Goal: Information Seeking & Learning: Learn about a topic

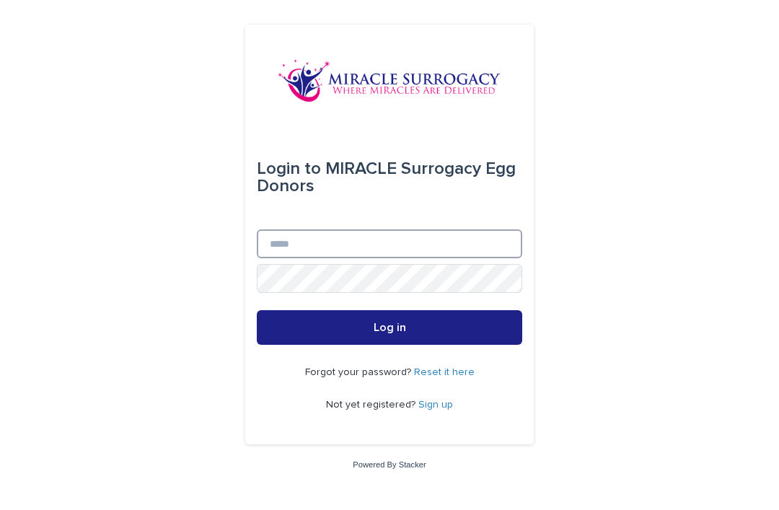
click at [296, 258] on input "Email" at bounding box center [390, 243] width 266 height 29
type input "**********"
click at [390, 345] on button "Log in" at bounding box center [390, 327] width 266 height 35
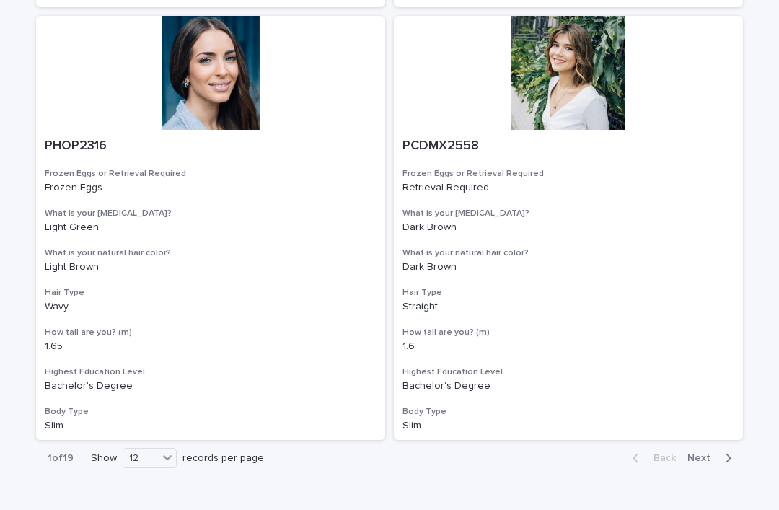
scroll to position [2333, 0]
click at [704, 452] on button "Next" at bounding box center [712, 458] width 61 height 13
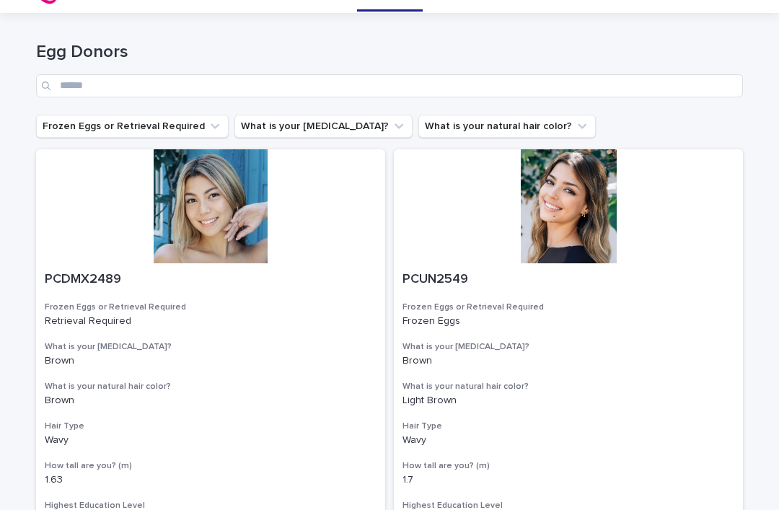
scroll to position [32, 0]
click at [579, 216] on div at bounding box center [568, 207] width 349 height 114
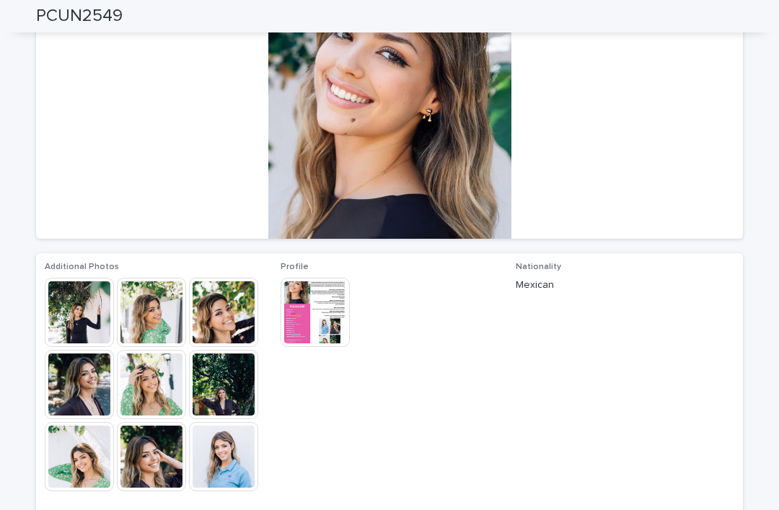
scroll to position [166, 0]
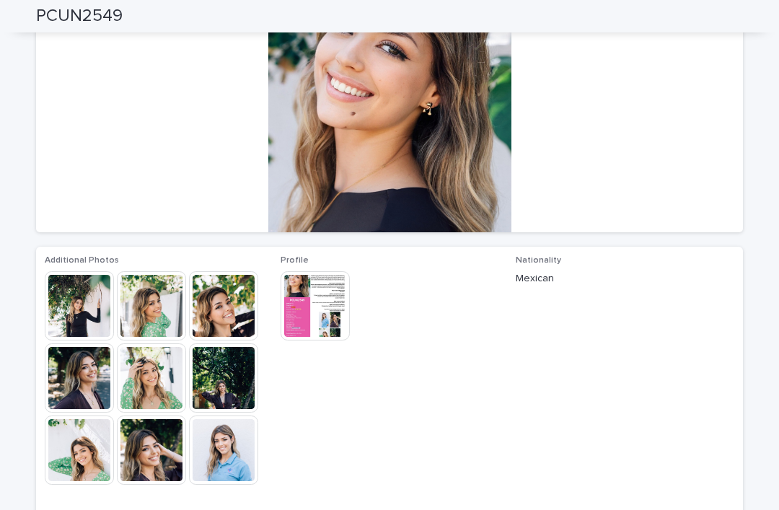
click at [218, 326] on img at bounding box center [223, 305] width 69 height 69
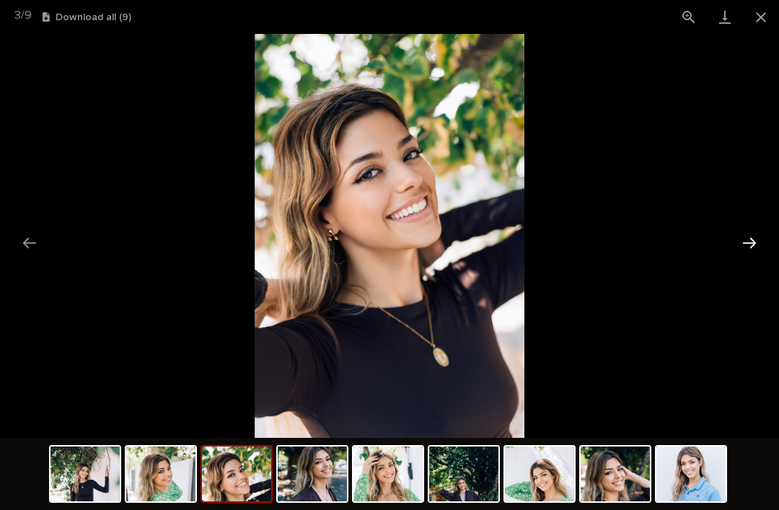
click at [743, 248] on button "Next slide" at bounding box center [750, 243] width 30 height 28
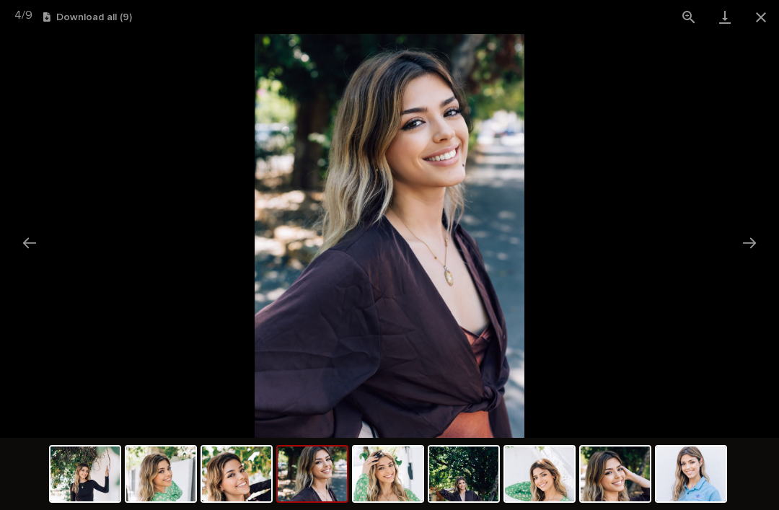
click at [735, 259] on picture at bounding box center [389, 236] width 779 height 404
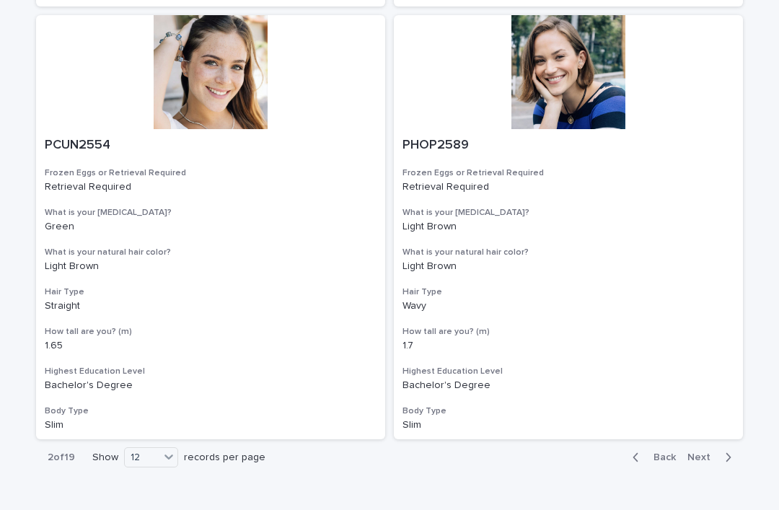
scroll to position [2333, 0]
click at [706, 453] on span "Next" at bounding box center [704, 458] width 32 height 10
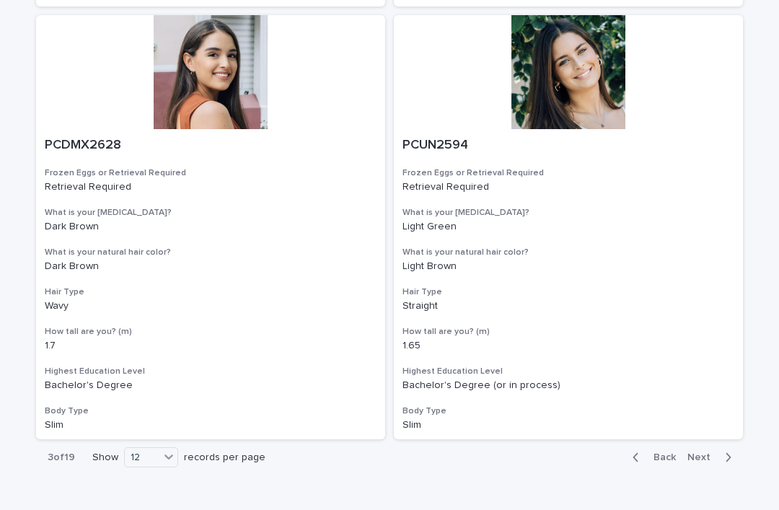
scroll to position [2333, 0]
click at [703, 453] on span "Next" at bounding box center [704, 458] width 32 height 10
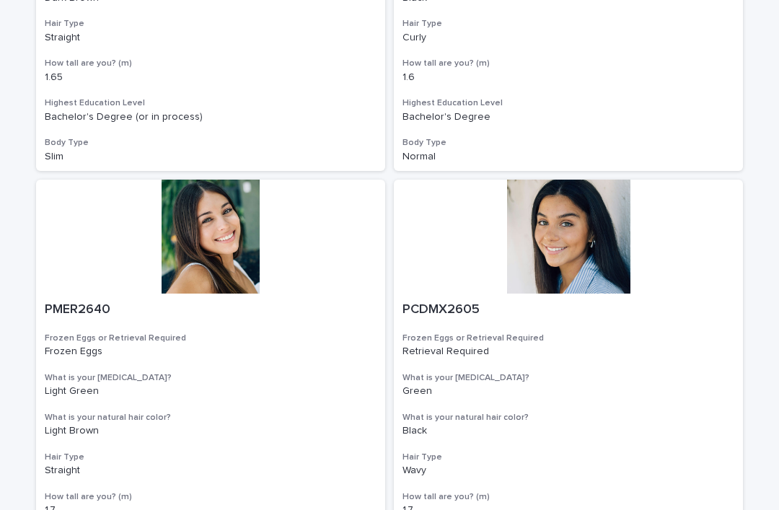
scroll to position [424, 0]
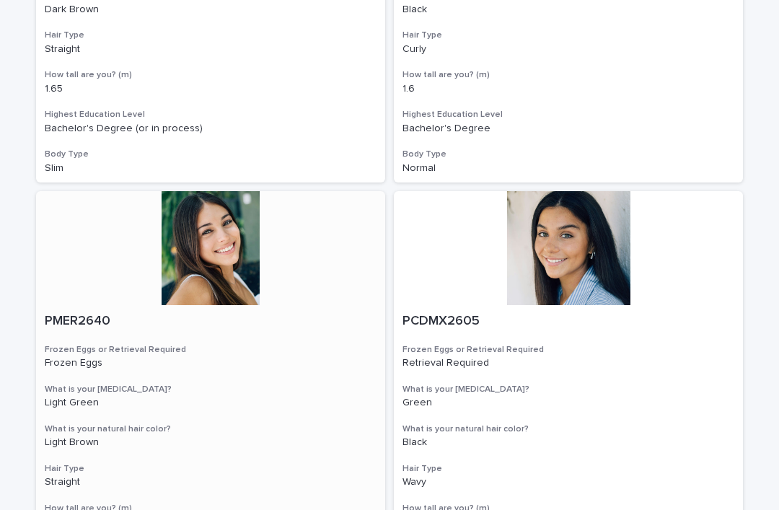
click at [216, 248] on div at bounding box center [210, 248] width 349 height 114
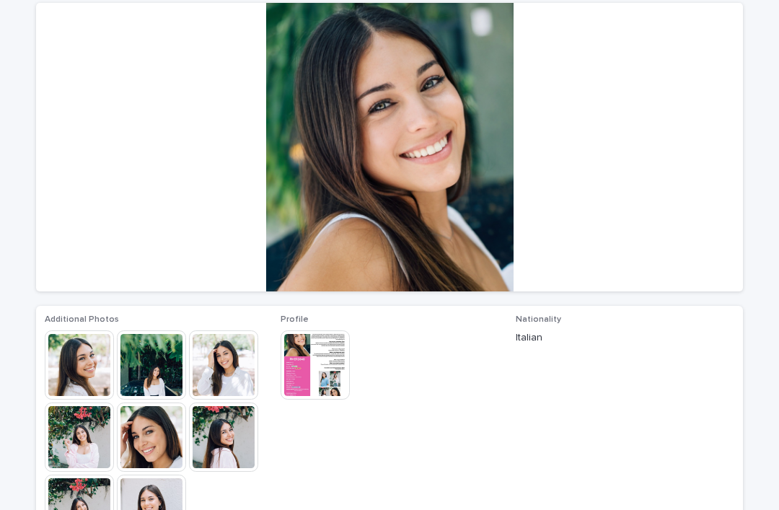
scroll to position [108, 0]
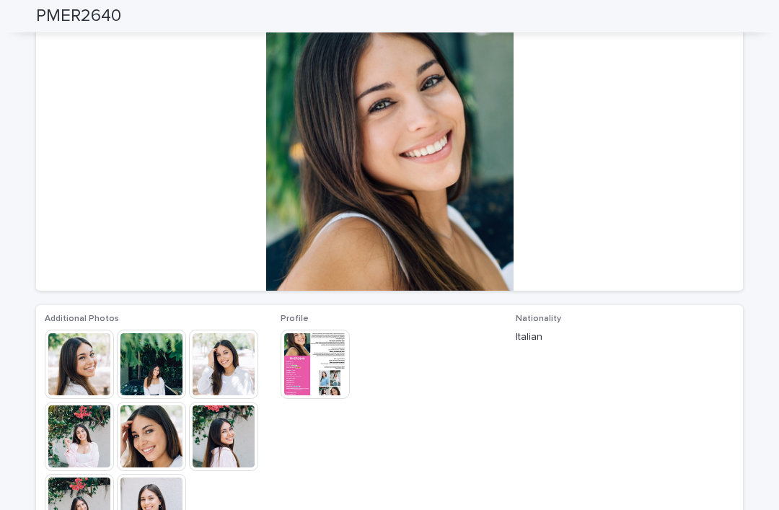
click at [69, 366] on img at bounding box center [79, 364] width 69 height 69
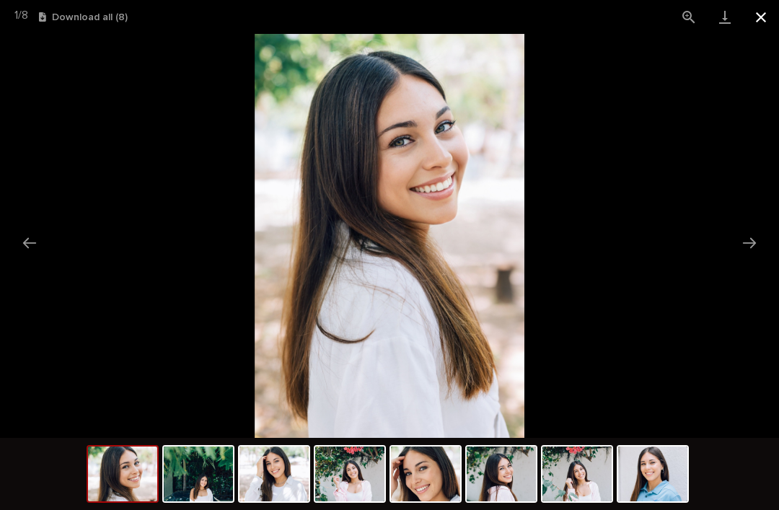
click at [755, 32] on button "Close gallery" at bounding box center [761, 17] width 36 height 34
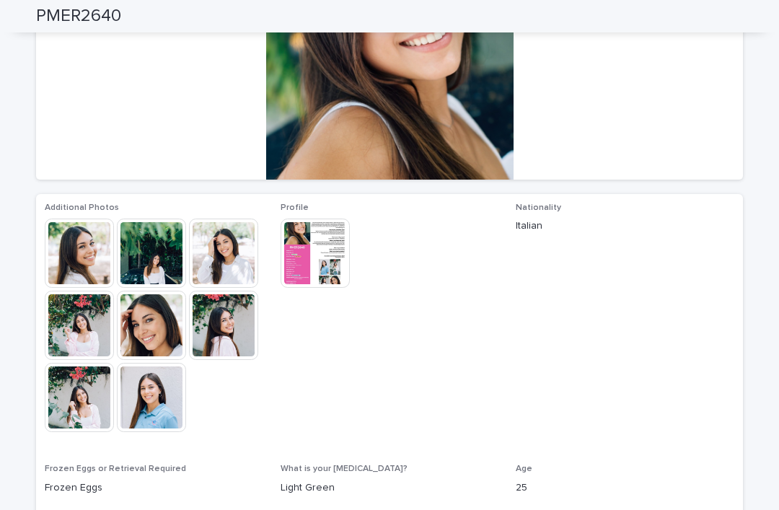
scroll to position [188, 0]
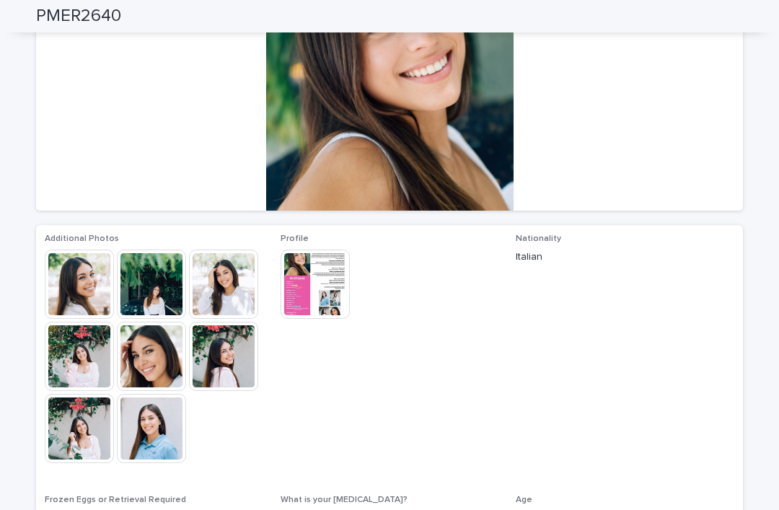
click at [304, 291] on img at bounding box center [315, 284] width 69 height 69
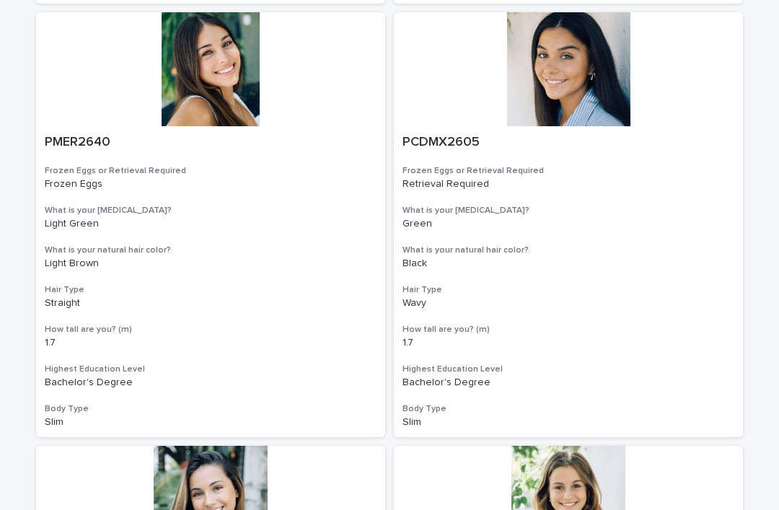
scroll to position [619, 0]
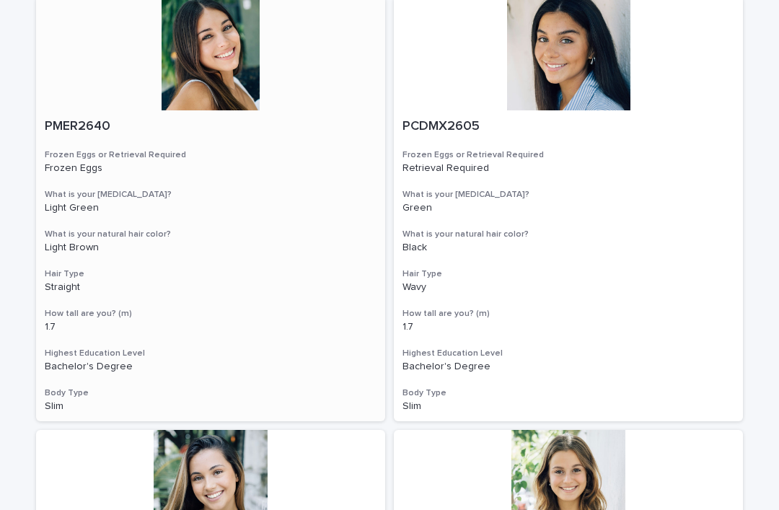
click at [201, 65] on div at bounding box center [210, 53] width 349 height 114
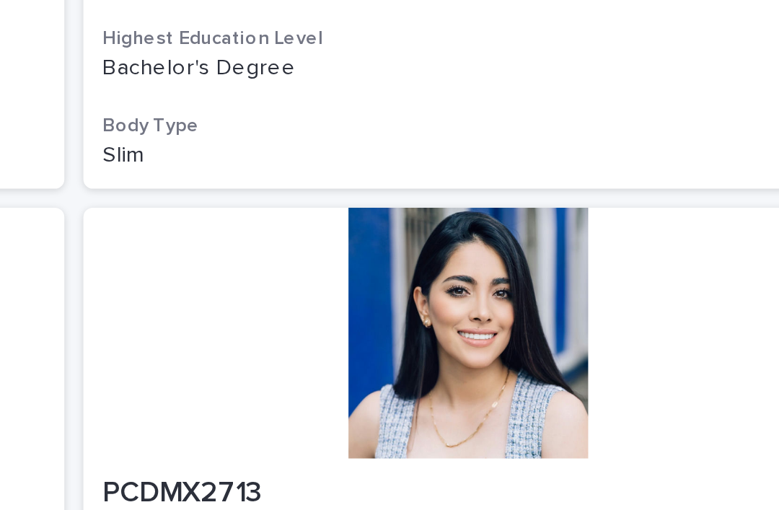
scroll to position [1664, 0]
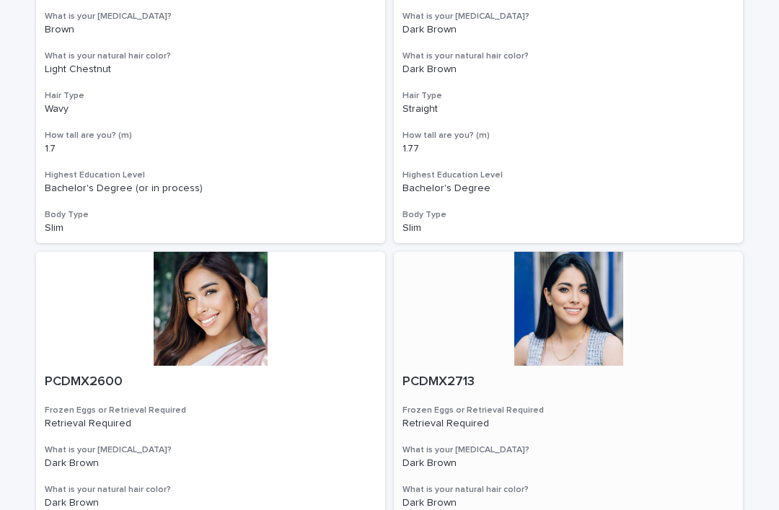
click at [571, 310] on div at bounding box center [568, 309] width 349 height 114
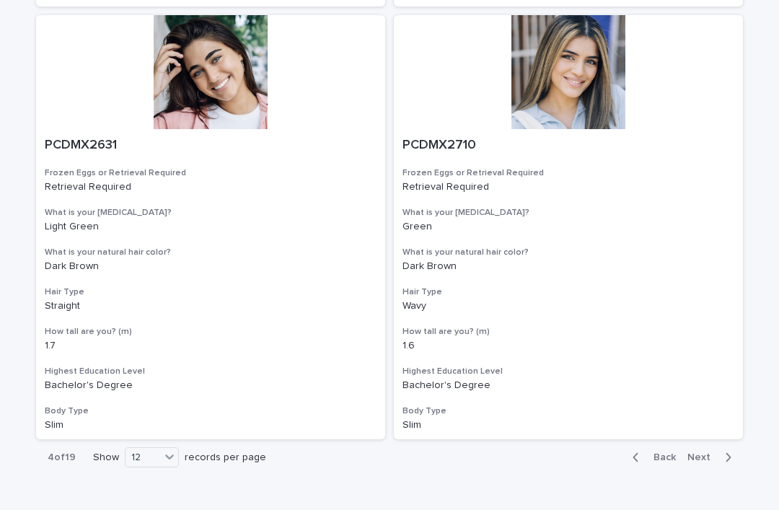
scroll to position [2333, 0]
click at [706, 453] on span "Next" at bounding box center [704, 458] width 32 height 10
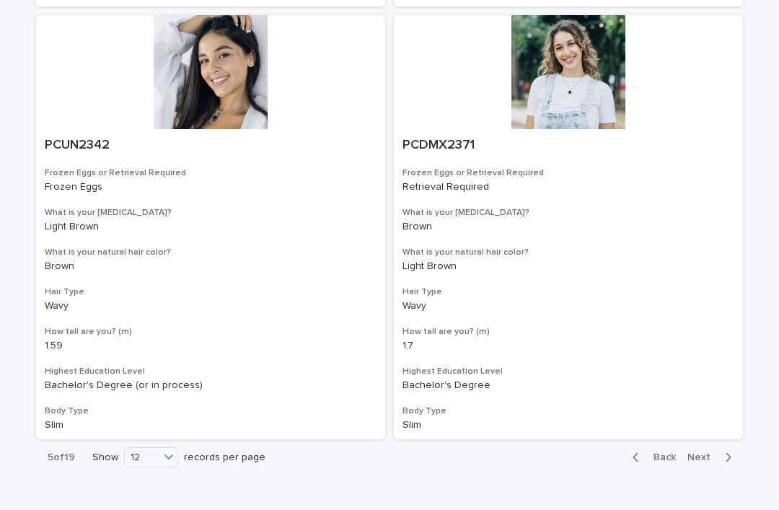
scroll to position [2333, 0]
click at [706, 453] on span "Next" at bounding box center [704, 458] width 32 height 10
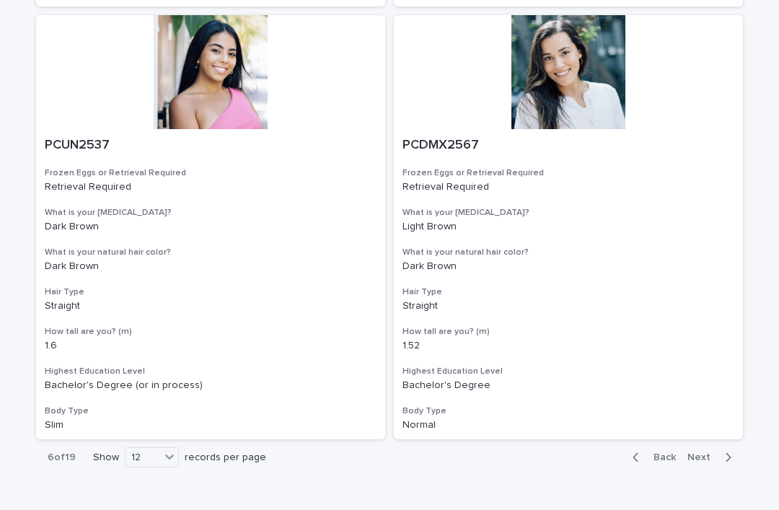
scroll to position [2333, 0]
click at [706, 453] on span "Next" at bounding box center [704, 458] width 32 height 10
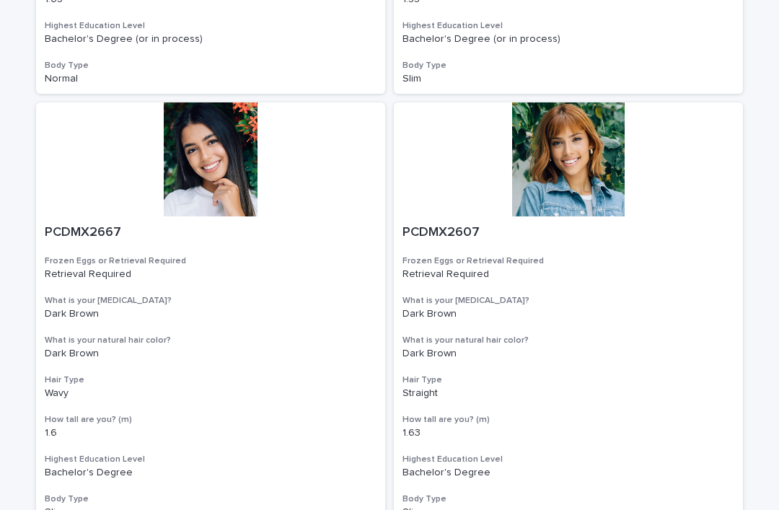
scroll to position [910, 0]
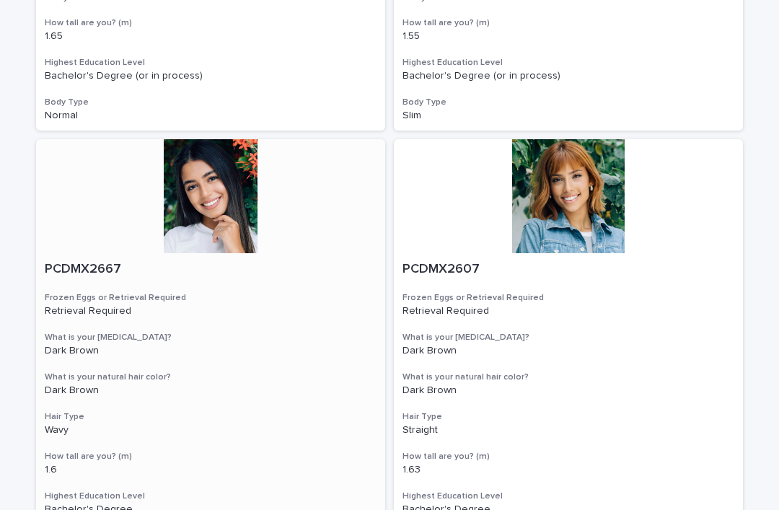
click at [192, 209] on div at bounding box center [210, 196] width 349 height 114
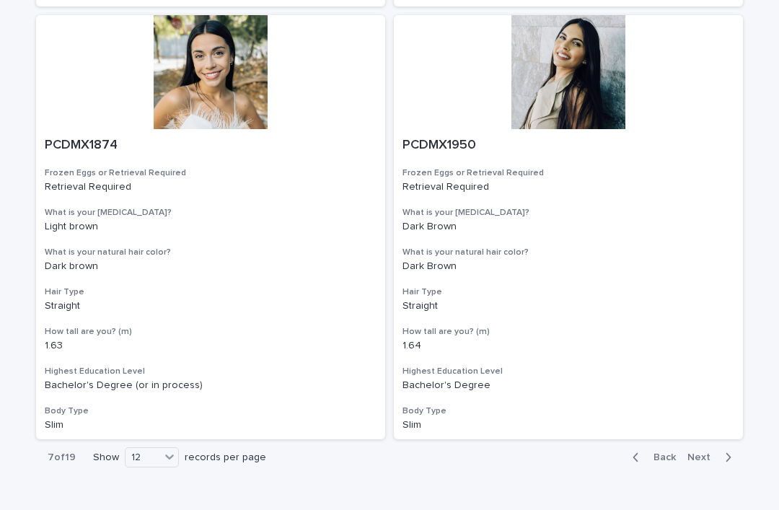
scroll to position [2333, 0]
click at [701, 453] on span "Next" at bounding box center [704, 458] width 32 height 10
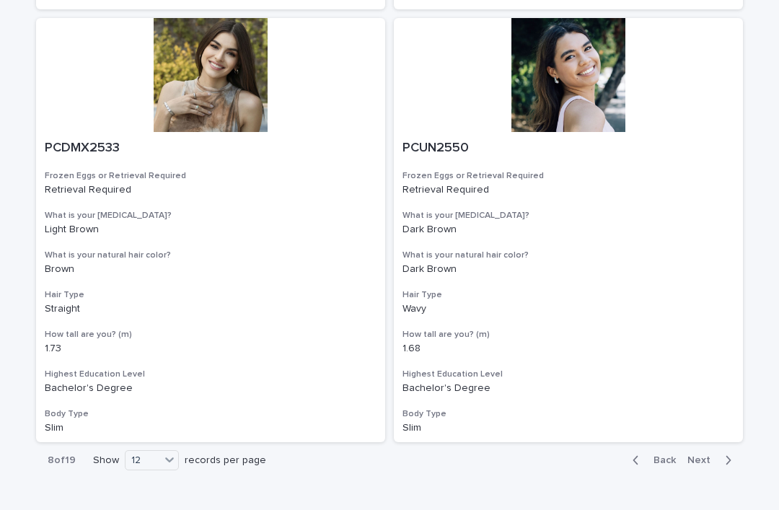
scroll to position [2331, 0]
click at [702, 455] on span "Next" at bounding box center [704, 460] width 32 height 10
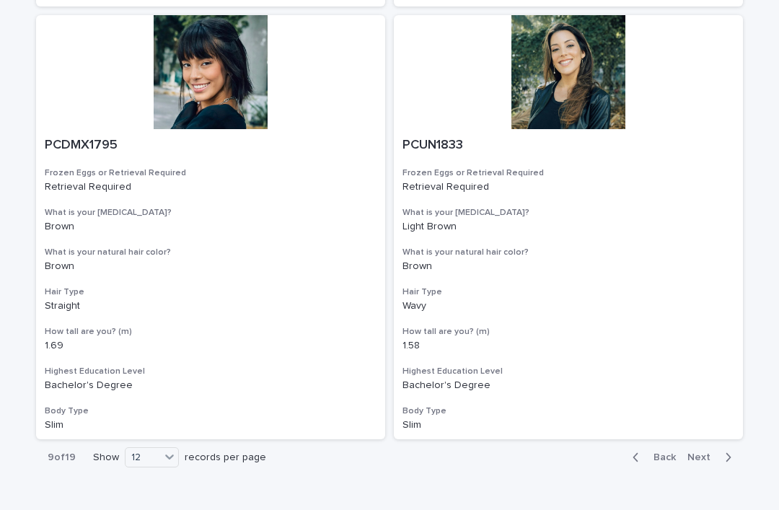
scroll to position [2333, 0]
click at [704, 453] on span "Next" at bounding box center [704, 458] width 32 height 10
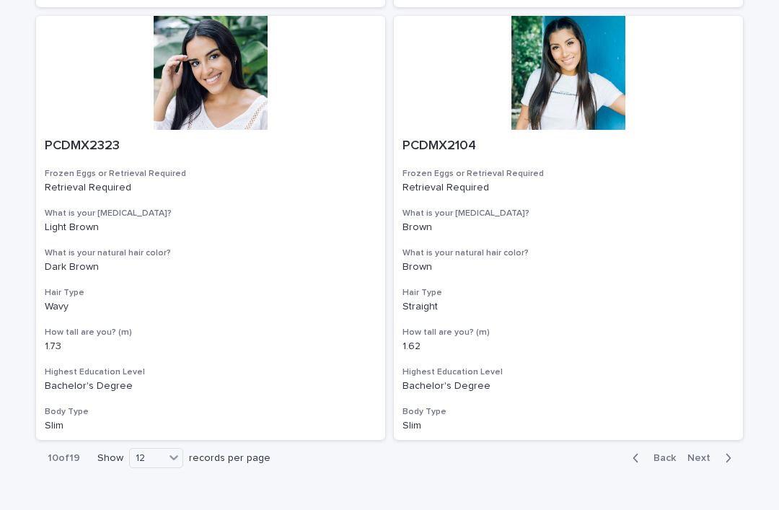
scroll to position [2333, 0]
click at [703, 453] on span "Next" at bounding box center [704, 458] width 32 height 10
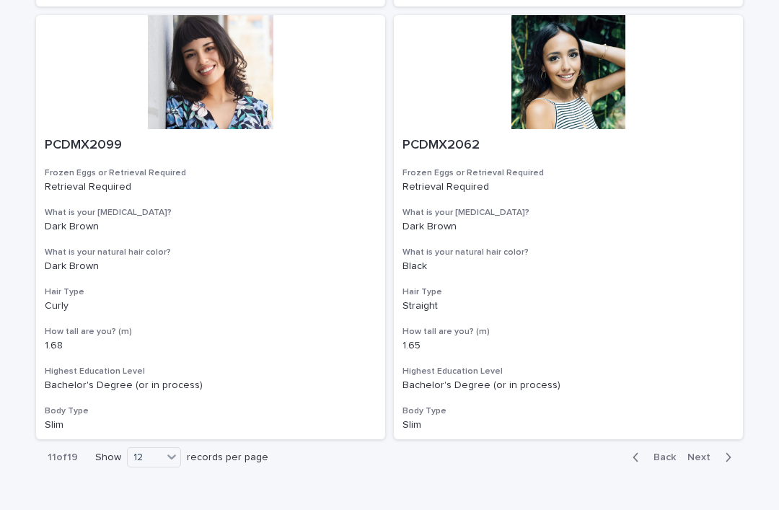
scroll to position [2333, 0]
click at [702, 453] on span "Next" at bounding box center [704, 458] width 32 height 10
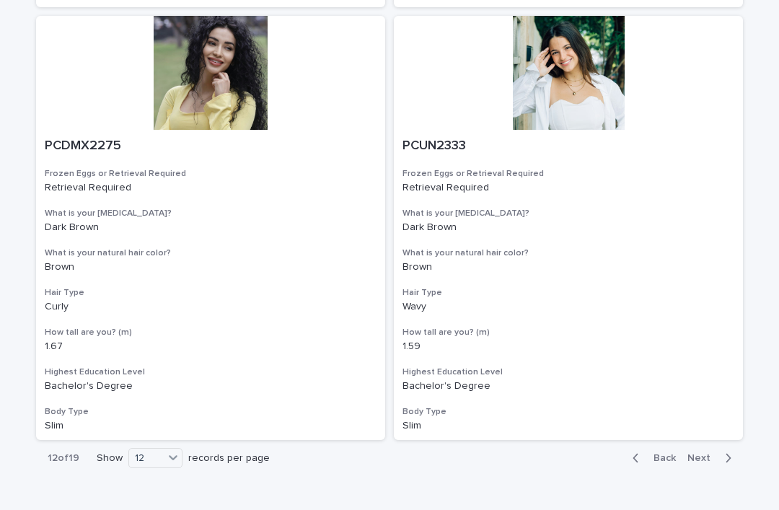
scroll to position [2333, 0]
click at [700, 452] on button "Next" at bounding box center [712, 458] width 61 height 13
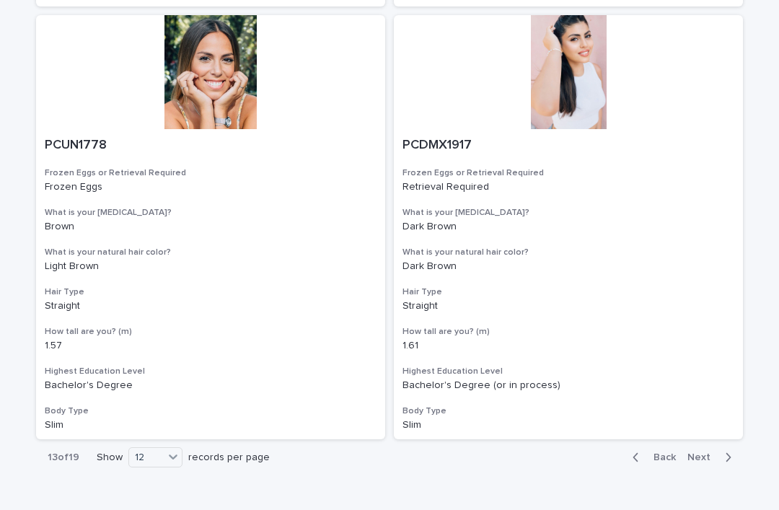
scroll to position [2333, 0]
click at [707, 453] on span "Next" at bounding box center [704, 458] width 32 height 10
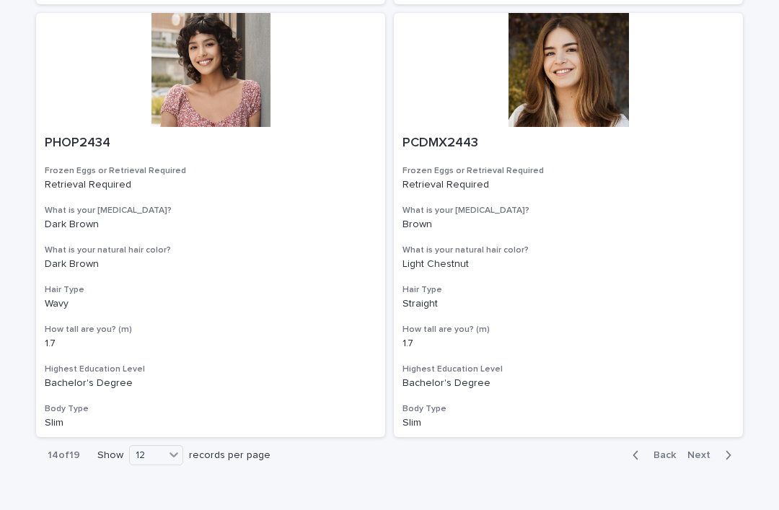
scroll to position [2333, 0]
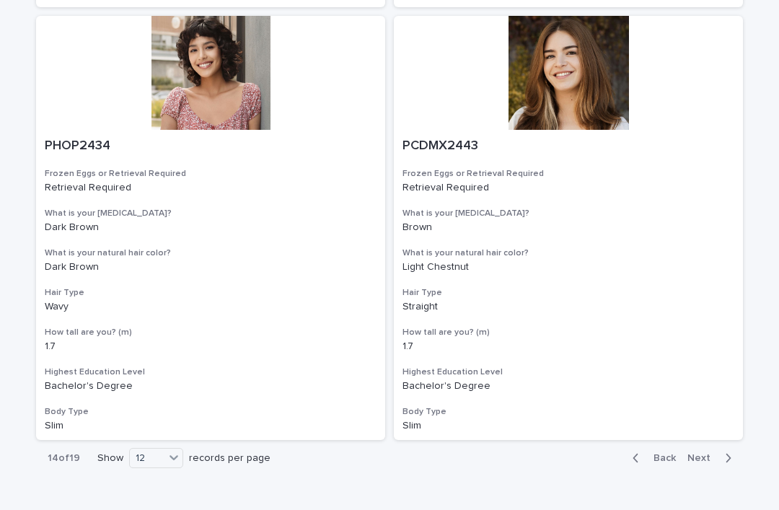
click at [701, 453] on span "Next" at bounding box center [704, 458] width 32 height 10
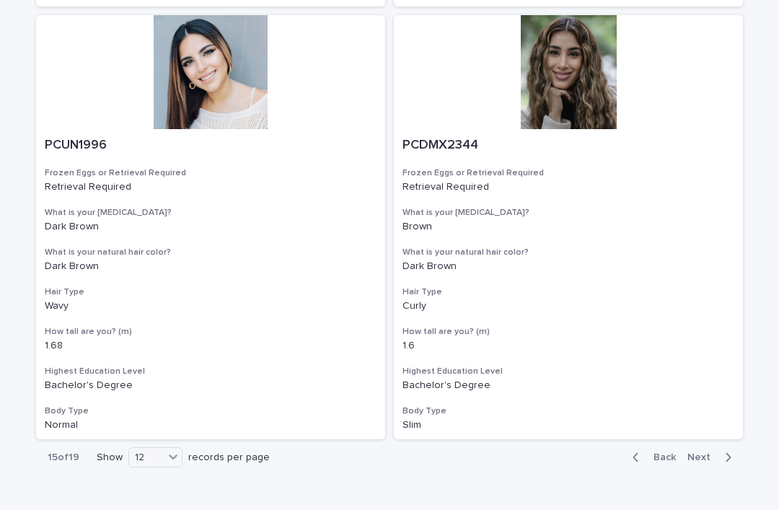
scroll to position [2333, 0]
click at [701, 453] on span "Next" at bounding box center [704, 458] width 32 height 10
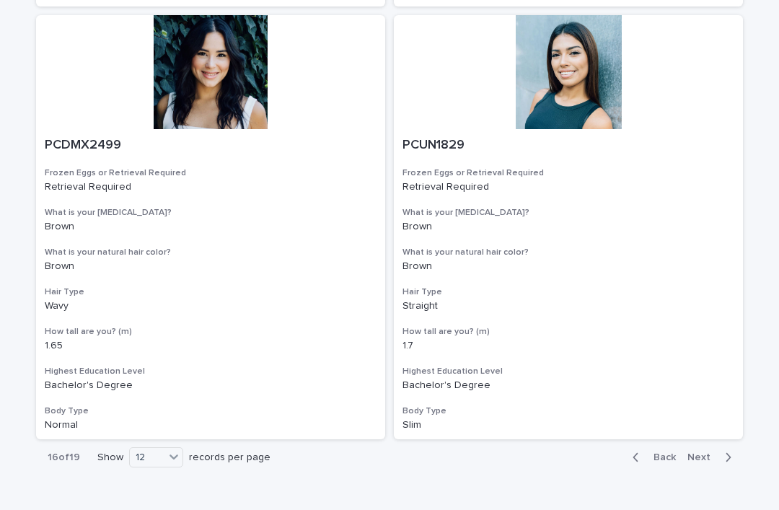
scroll to position [2333, 0]
click at [704, 453] on span "Next" at bounding box center [704, 458] width 32 height 10
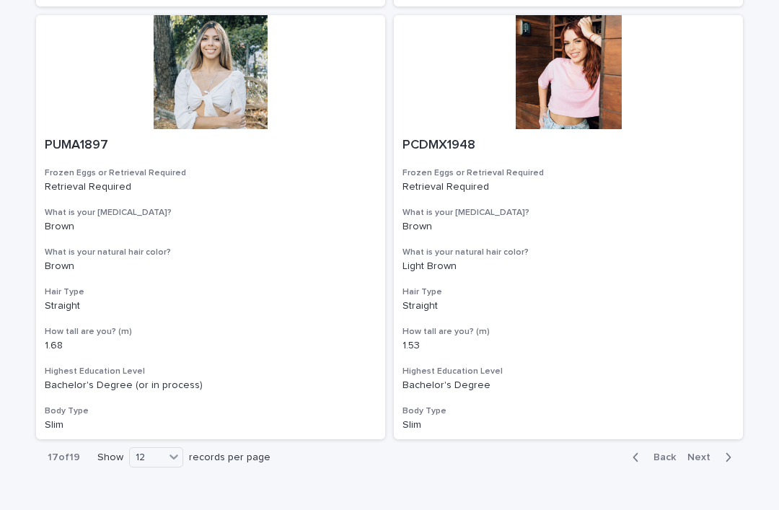
scroll to position [2333, 0]
click at [707, 453] on span "Next" at bounding box center [704, 458] width 32 height 10
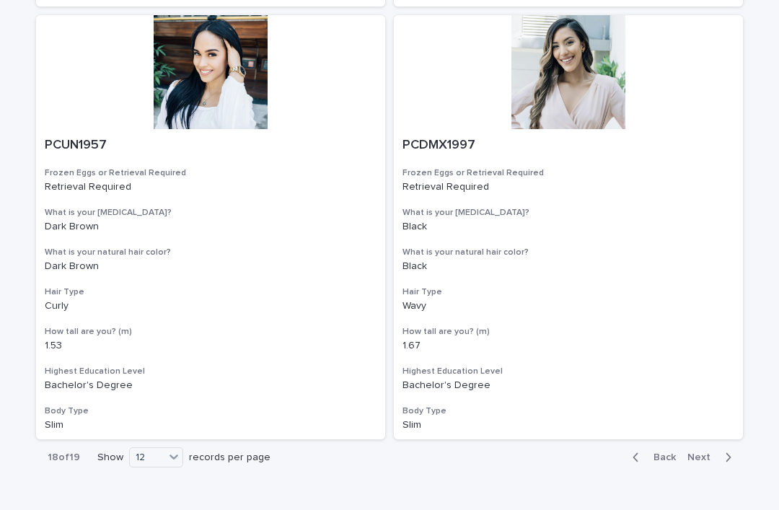
scroll to position [2333, 0]
click at [704, 453] on span "Next" at bounding box center [704, 458] width 32 height 10
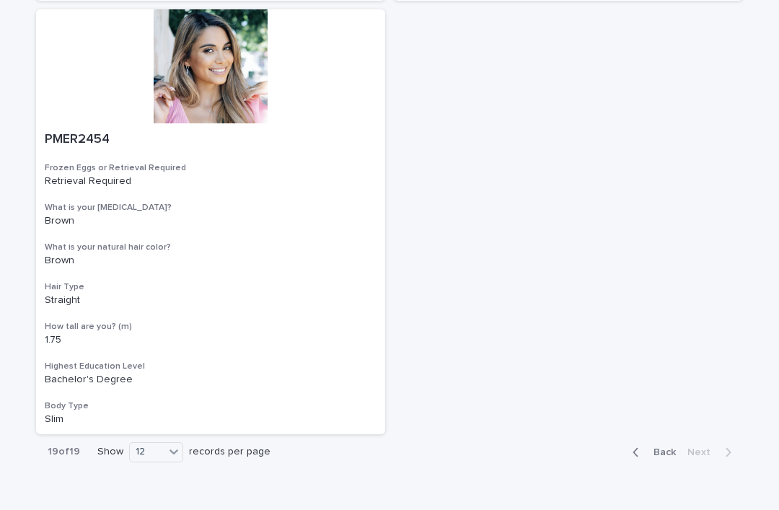
scroll to position [1906, 0]
